Goal: Navigation & Orientation: Understand site structure

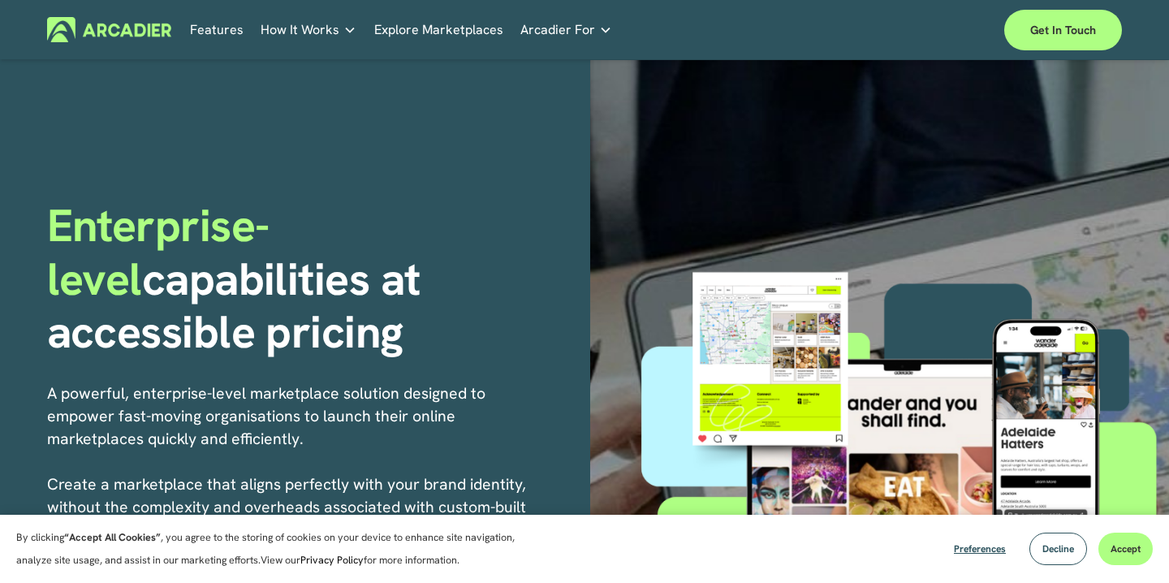
click at [432, 28] on link "Explore Marketplaces" at bounding box center [438, 29] width 129 height 25
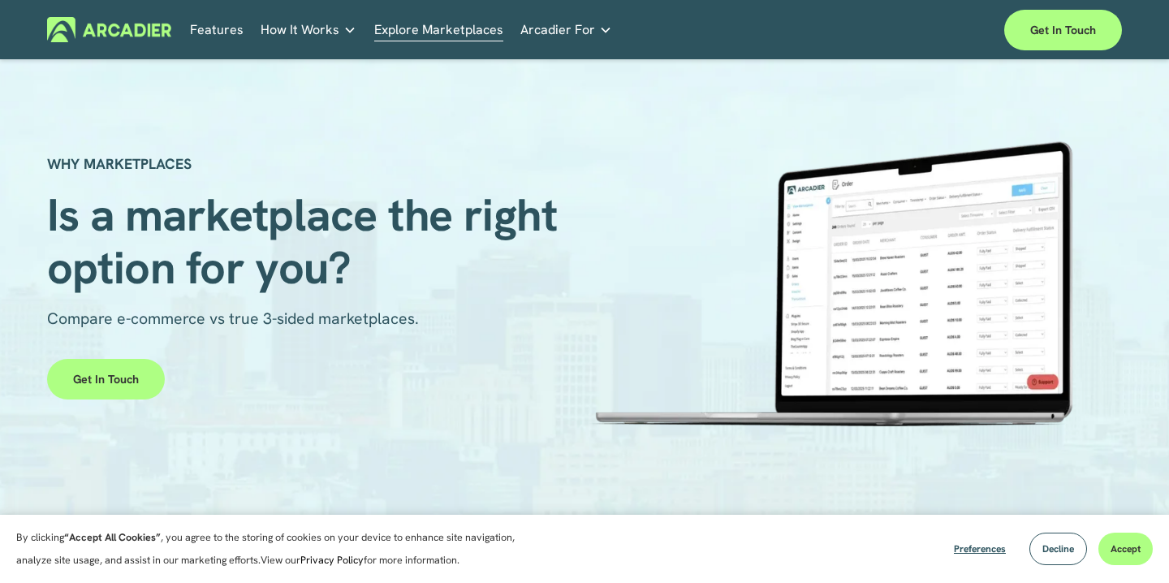
click at [144, 34] on img at bounding box center [109, 29] width 124 height 25
